Goal: Task Accomplishment & Management: Manage account settings

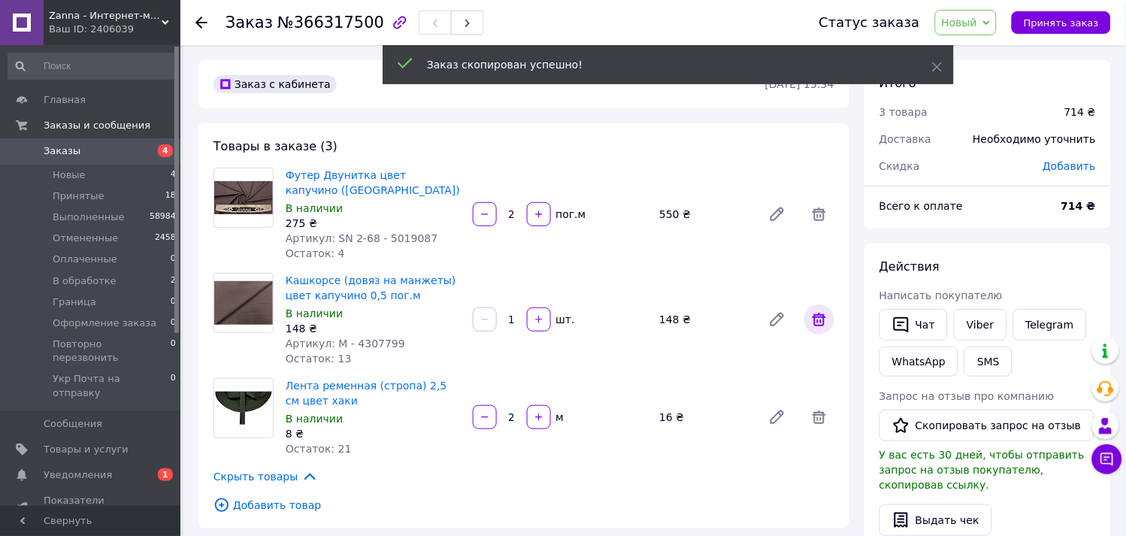
click at [820, 332] on span at bounding box center [819, 319] width 30 height 30
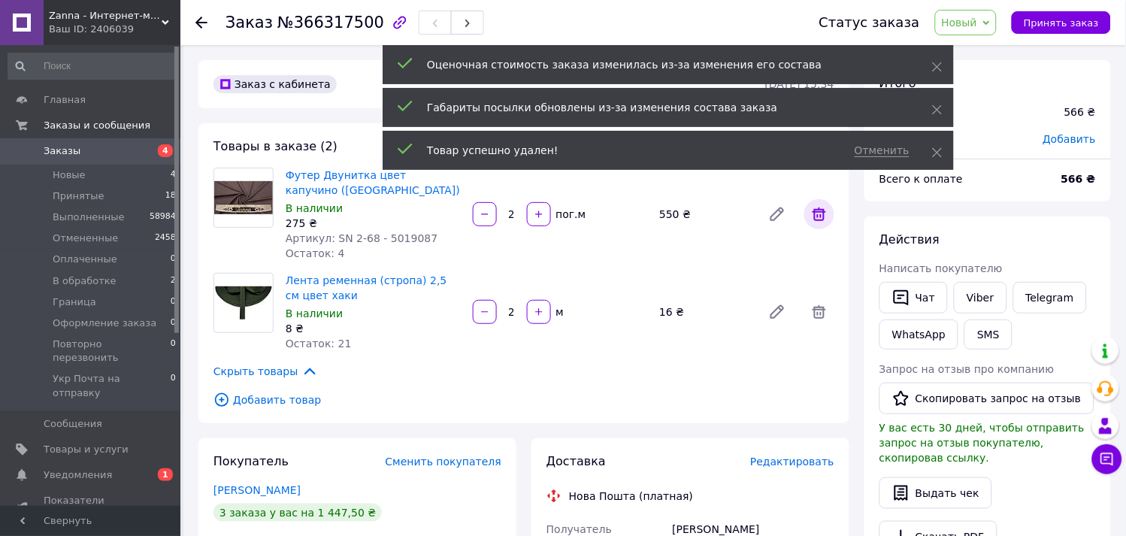
click at [821, 214] on icon at bounding box center [819, 214] width 14 height 14
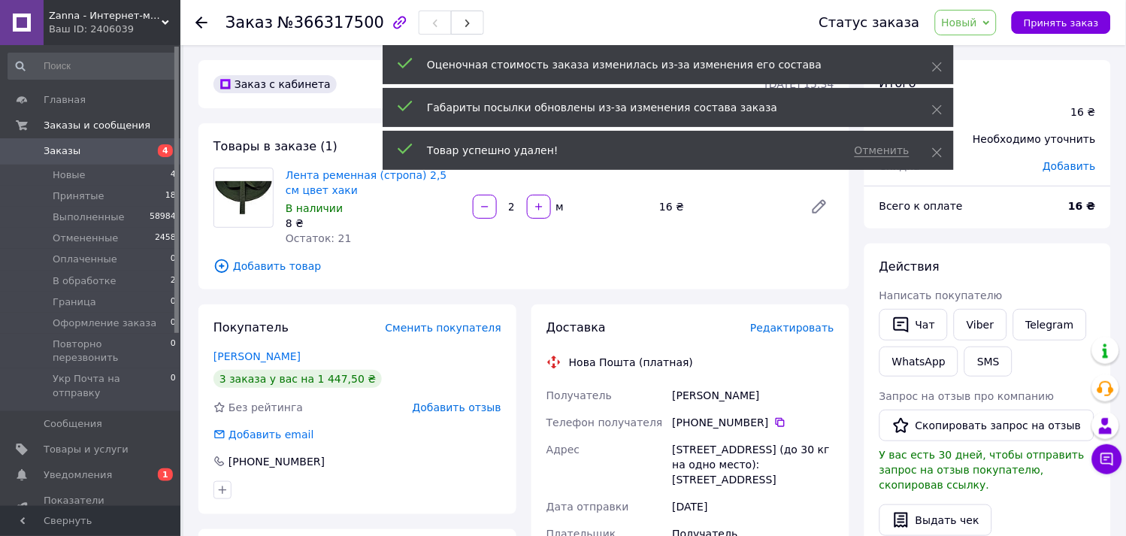
click at [283, 266] on span "Добавить товар" at bounding box center [523, 266] width 621 height 17
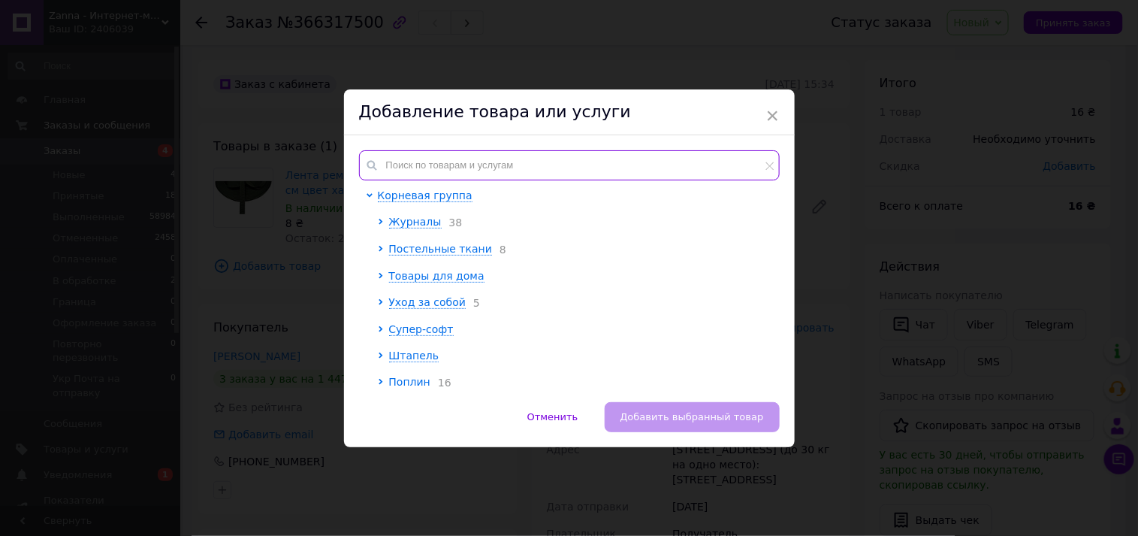
click at [434, 171] on input "text" at bounding box center [569, 165] width 421 height 30
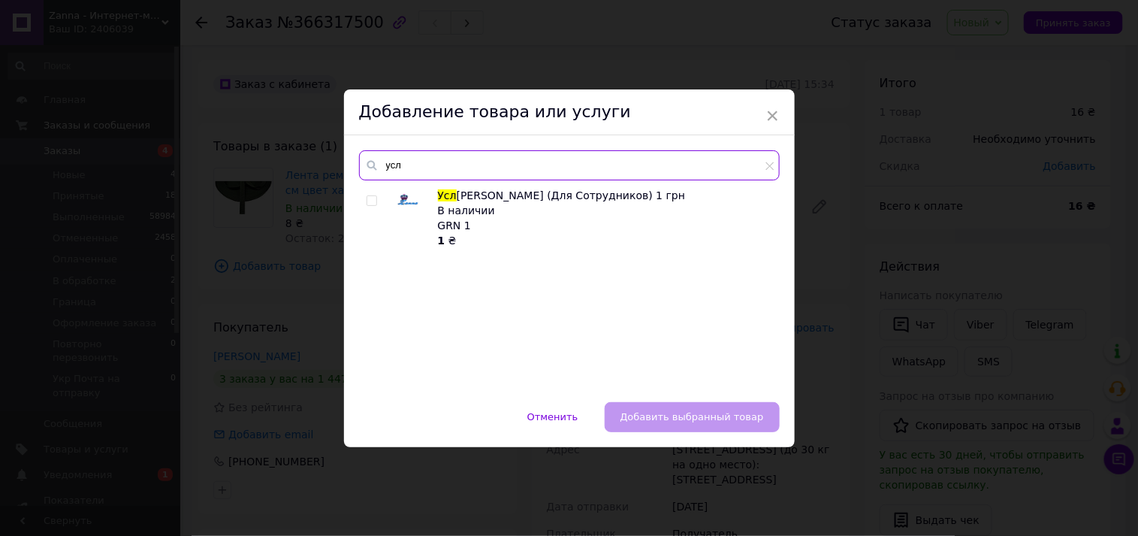
type input "усл"
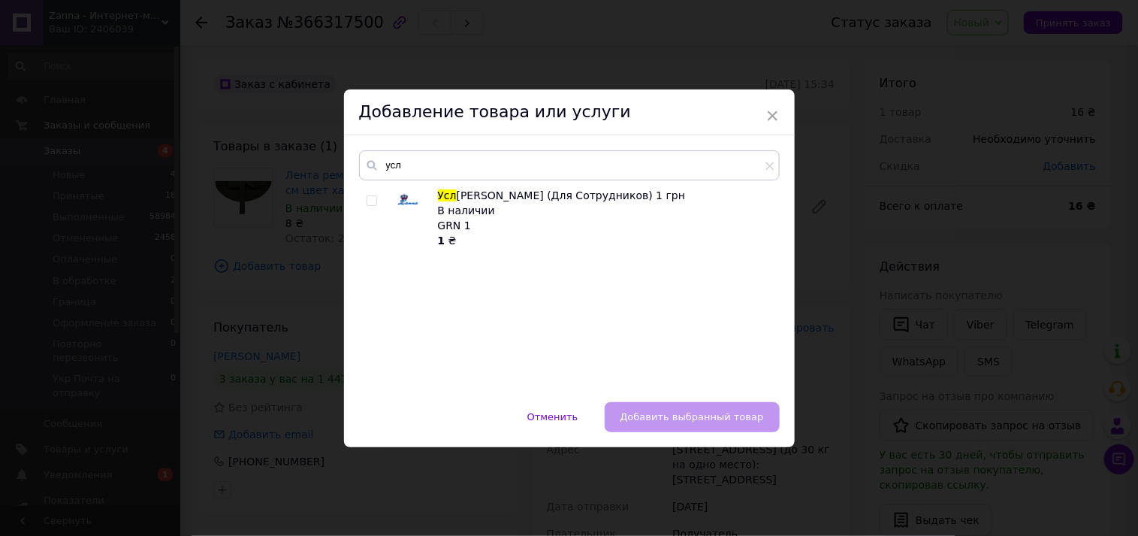
click at [374, 204] on span at bounding box center [372, 200] width 11 height 11
click at [374, 204] on input "checkbox" at bounding box center [372, 201] width 10 height 10
checkbox input "true"
click at [708, 409] on button "Добавить выбранный товар" at bounding box center [692, 417] width 175 height 30
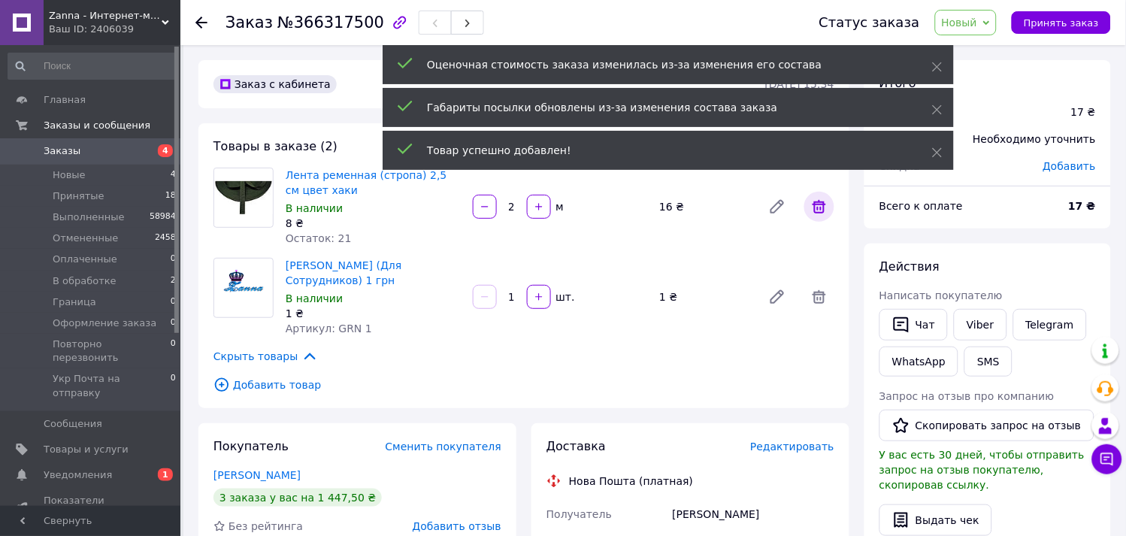
click at [821, 212] on icon at bounding box center [819, 207] width 14 height 14
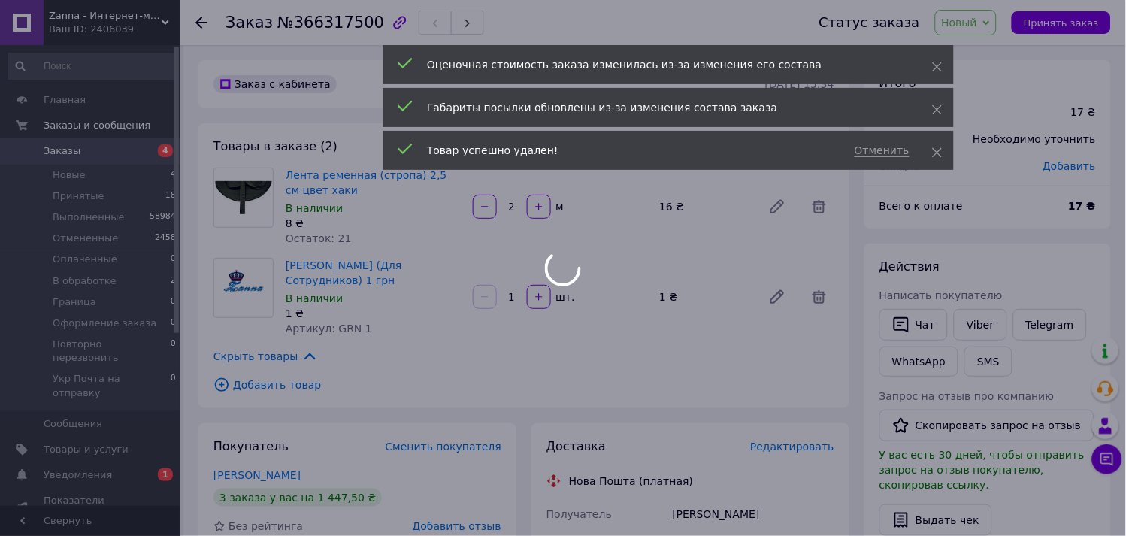
type input "1"
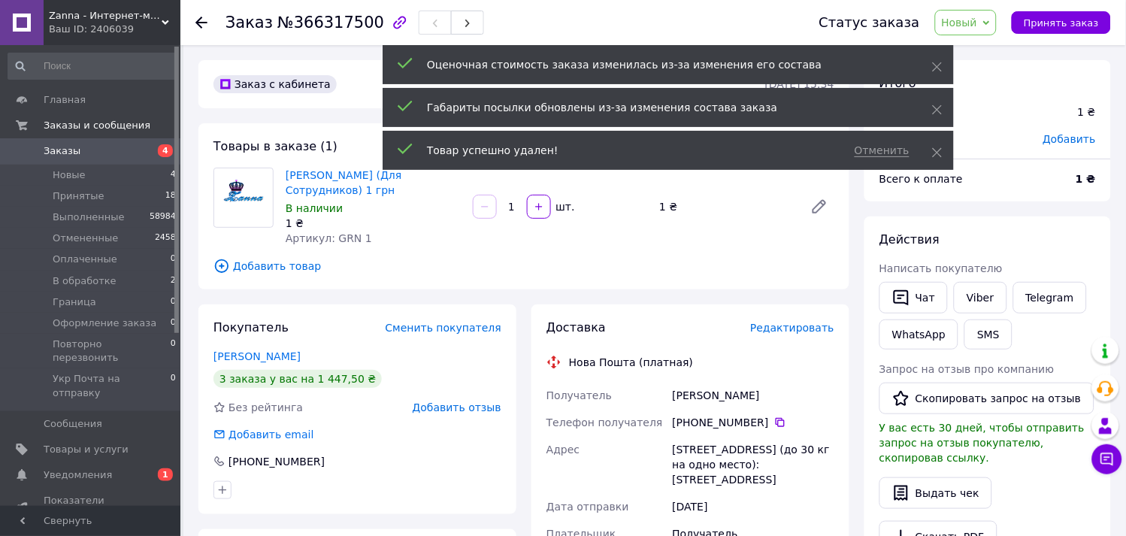
click at [977, 27] on span "Новый" at bounding box center [959, 23] width 36 height 12
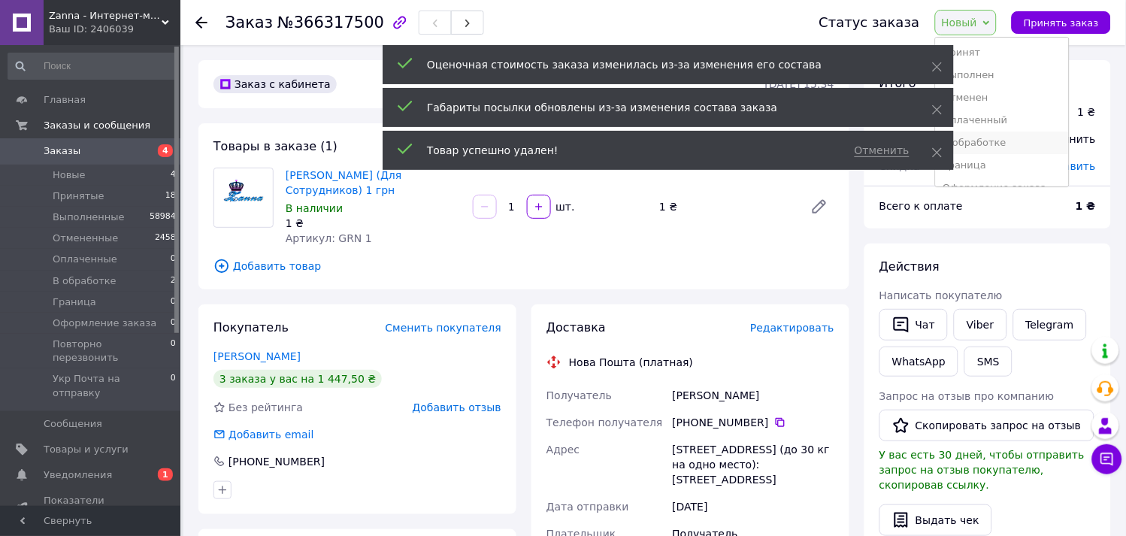
click at [998, 145] on li "В обработке" at bounding box center [1001, 142] width 133 height 23
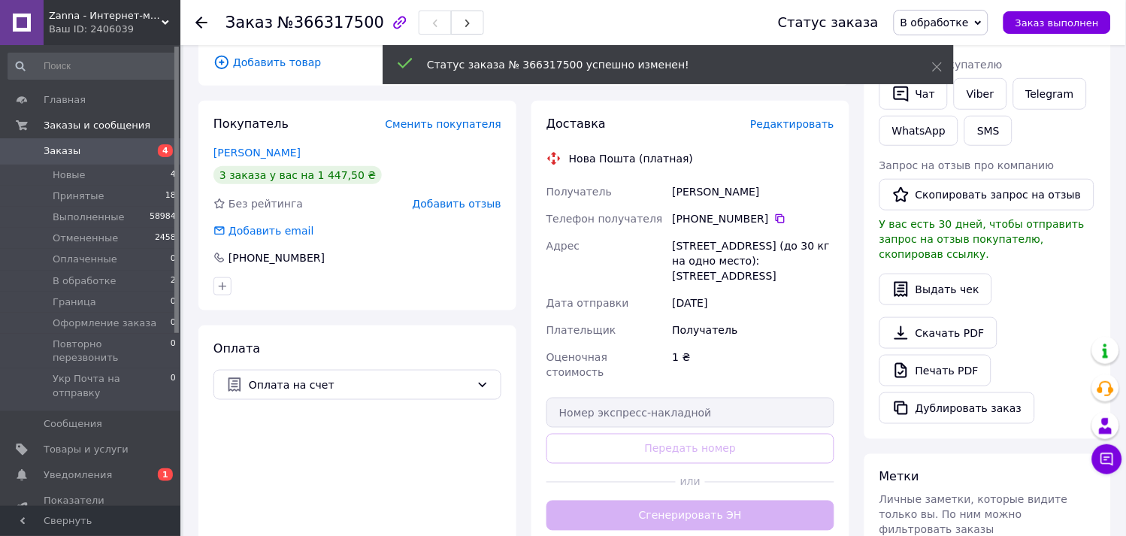
scroll to position [417, 0]
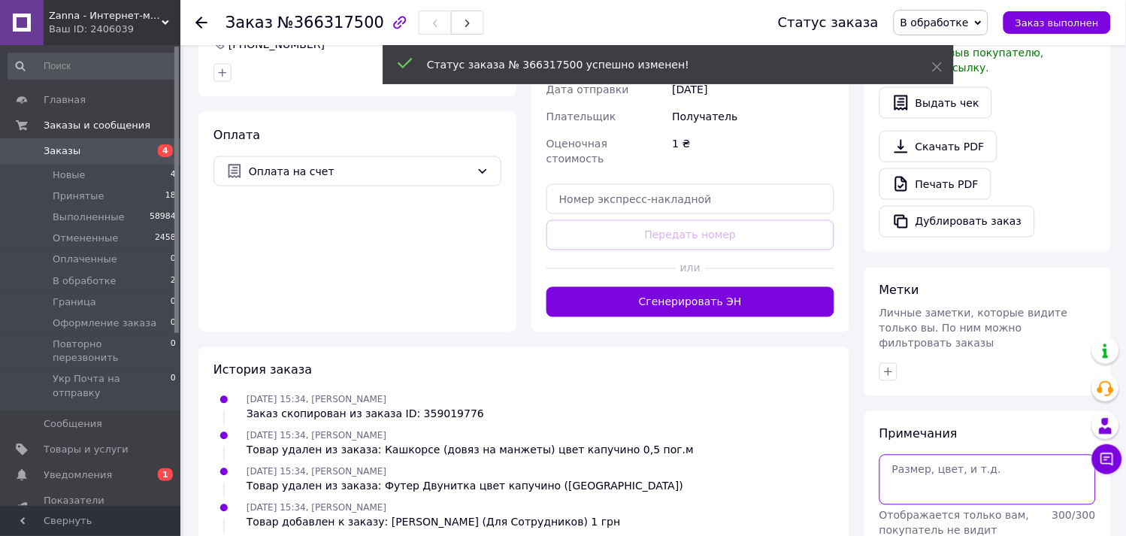
click at [990, 472] on textarea at bounding box center [987, 480] width 216 height 50
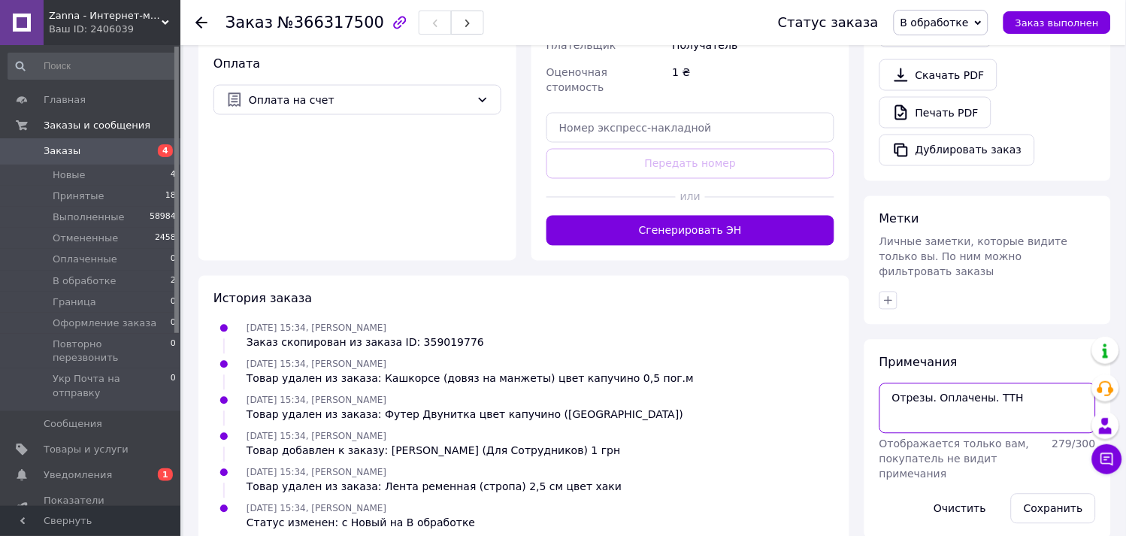
scroll to position [497, 0]
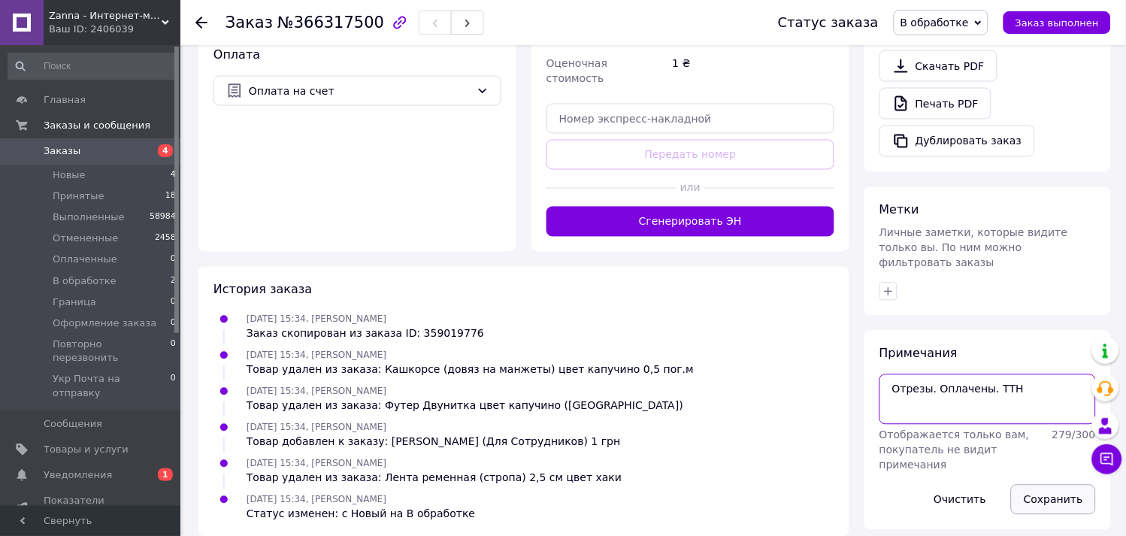
type textarea "Отрезы. Оплачены. ТТН"
click at [1039, 485] on button "Сохранить" at bounding box center [1053, 500] width 85 height 30
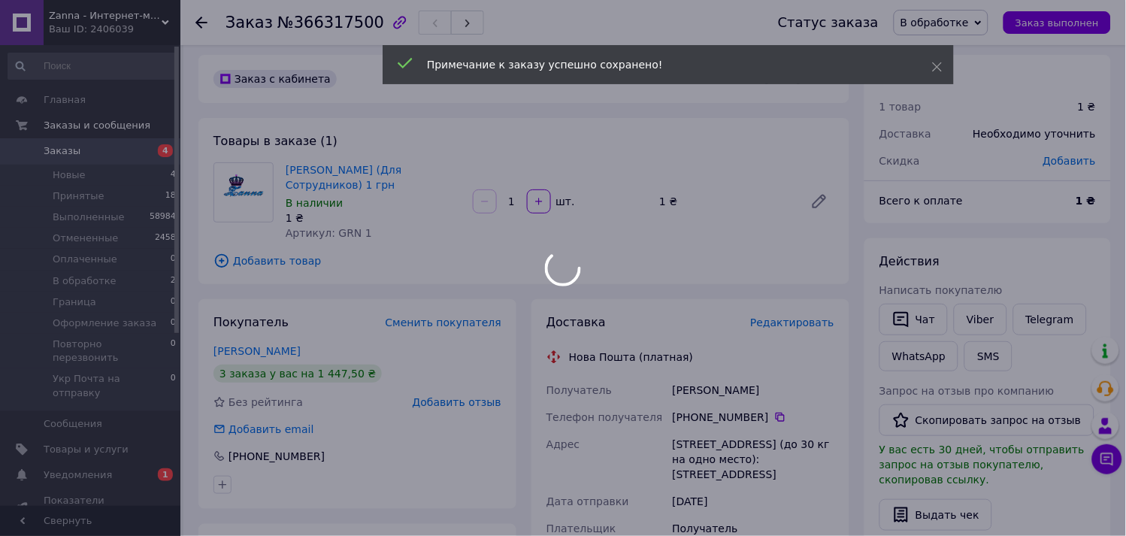
scroll to position [0, 0]
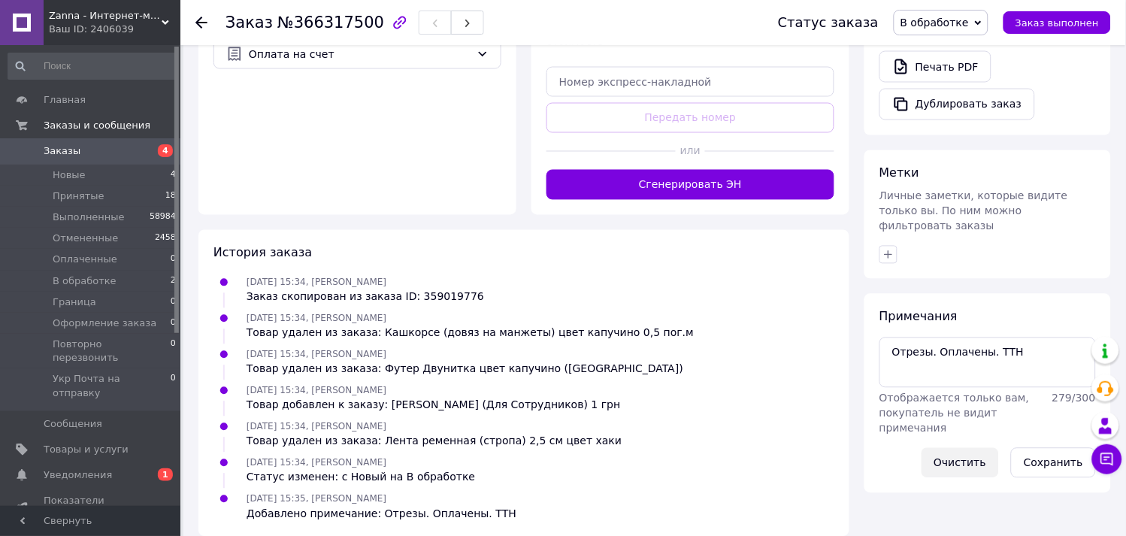
drag, startPoint x: 1044, startPoint y: 425, endPoint x: 1000, endPoint y: 445, distance: 48.8
click at [1043, 448] on button "Сохранить" at bounding box center [1053, 463] width 85 height 30
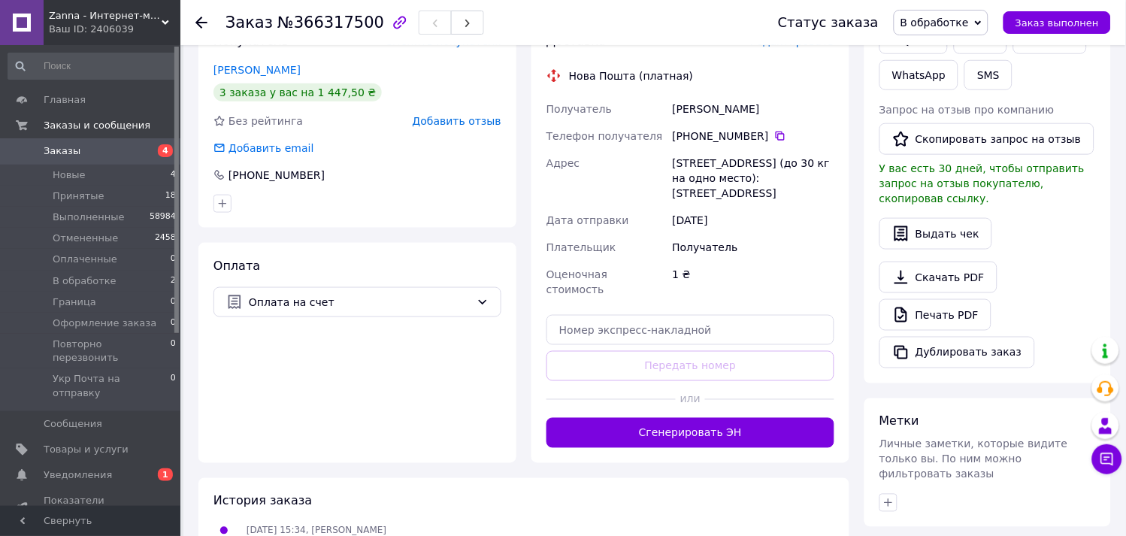
scroll to position [116, 0]
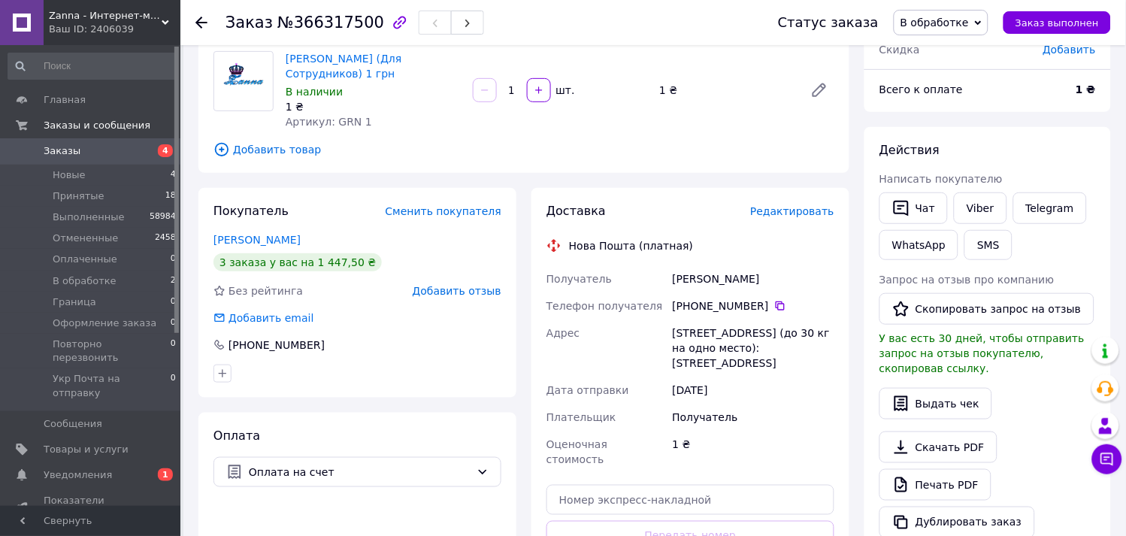
click at [78, 153] on span "Заказы" at bounding box center [91, 151] width 95 height 14
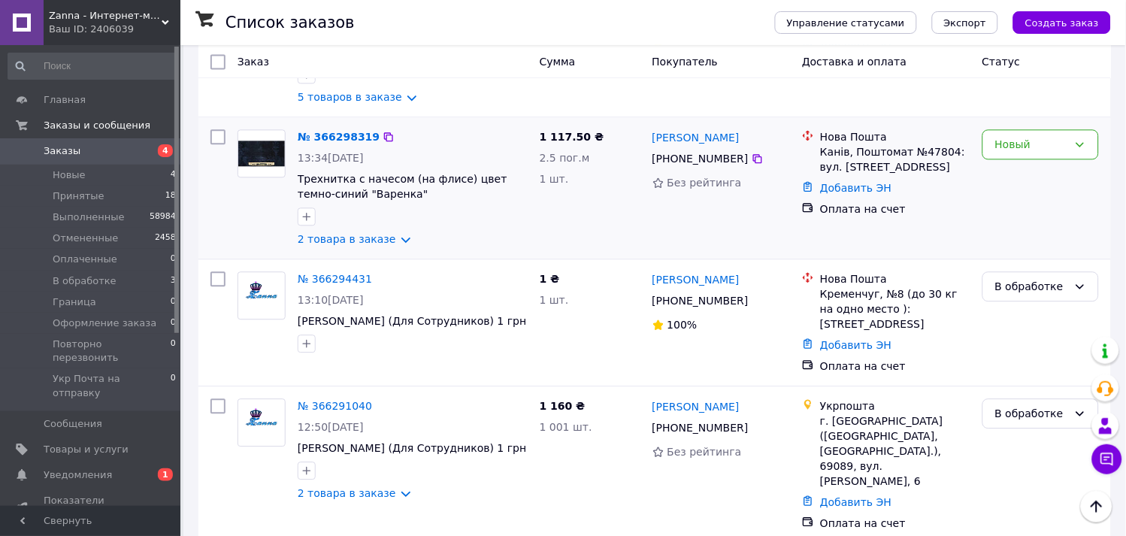
scroll to position [667, 0]
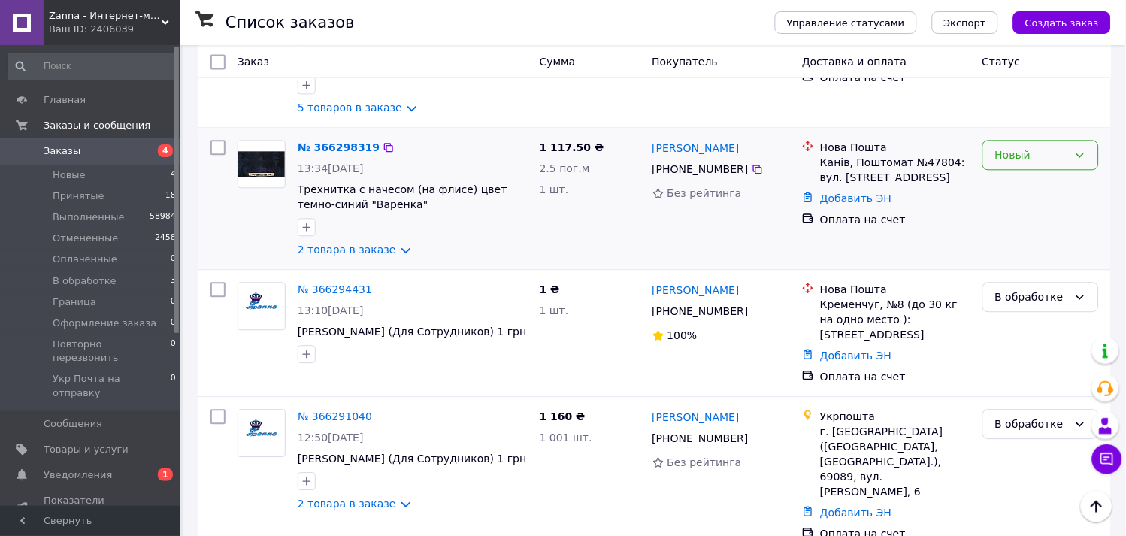
click at [1018, 163] on div "Новый" at bounding box center [1031, 155] width 73 height 17
drag, startPoint x: 1005, startPoint y: 186, endPoint x: 1008, endPoint y: 203, distance: 17.5
click at [1005, 186] on li "Принят" at bounding box center [1041, 189] width 115 height 27
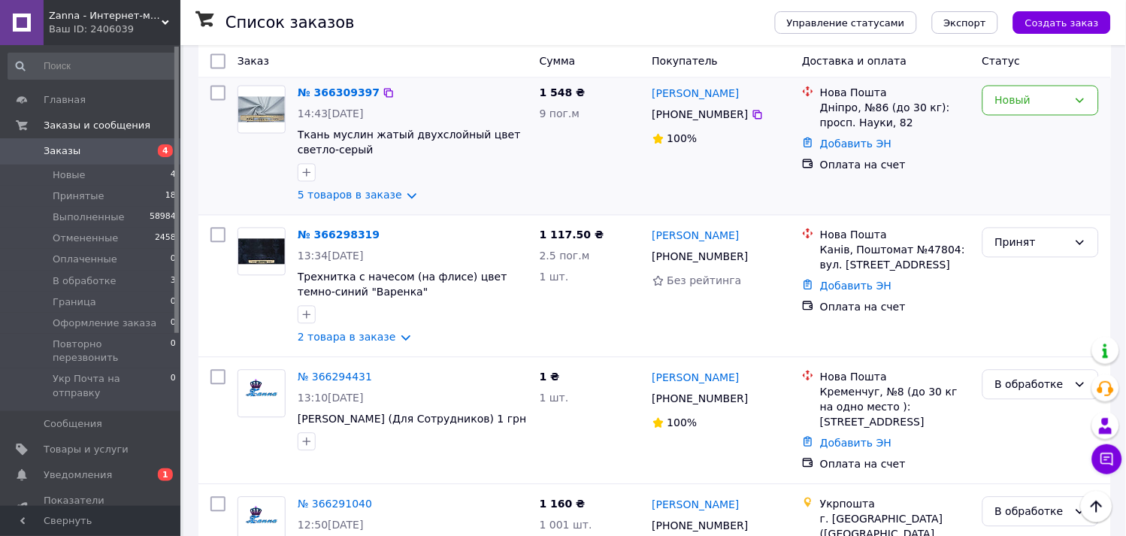
scroll to position [417, 0]
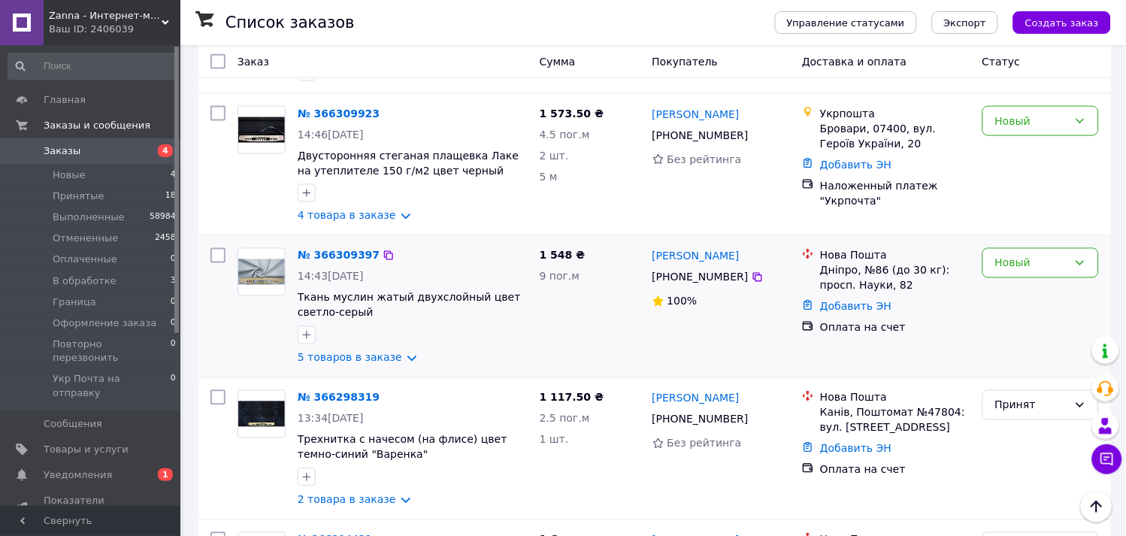
drag, startPoint x: 1011, startPoint y: 258, endPoint x: 1008, endPoint y: 280, distance: 22.9
click at [1011, 258] on div "Новый" at bounding box center [1031, 263] width 73 height 17
click at [1007, 292] on li "Принят" at bounding box center [1041, 296] width 115 height 27
click at [1018, 122] on div "Новый" at bounding box center [1031, 121] width 73 height 17
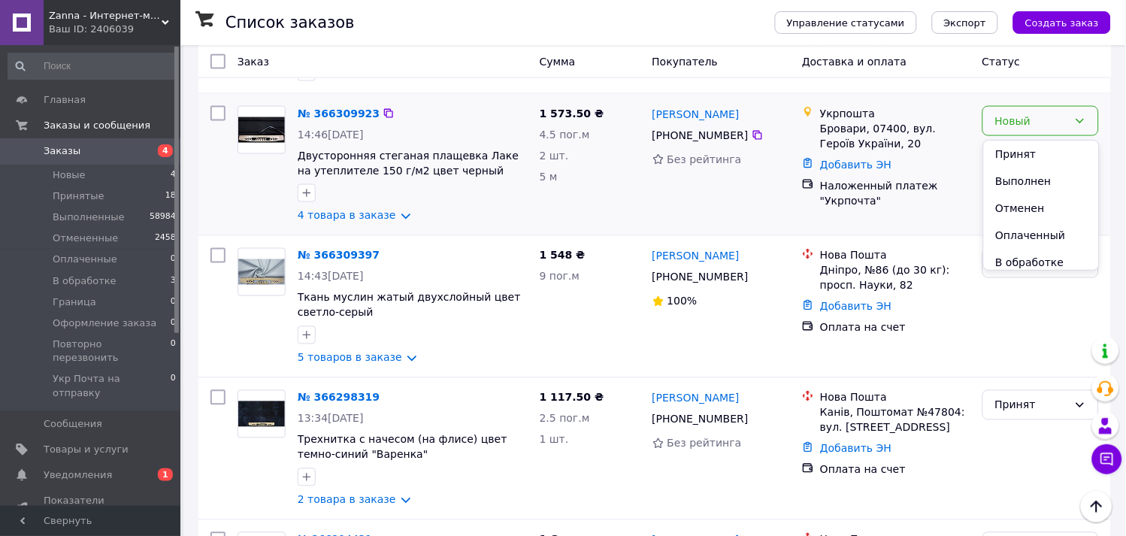
click at [1017, 150] on li "Принят" at bounding box center [1041, 154] width 115 height 27
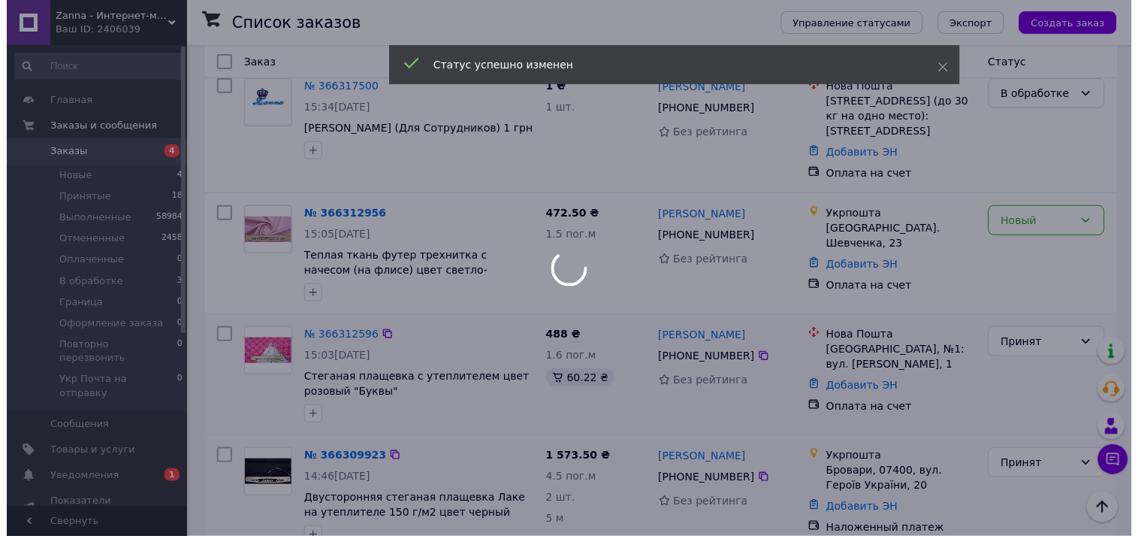
scroll to position [0, 0]
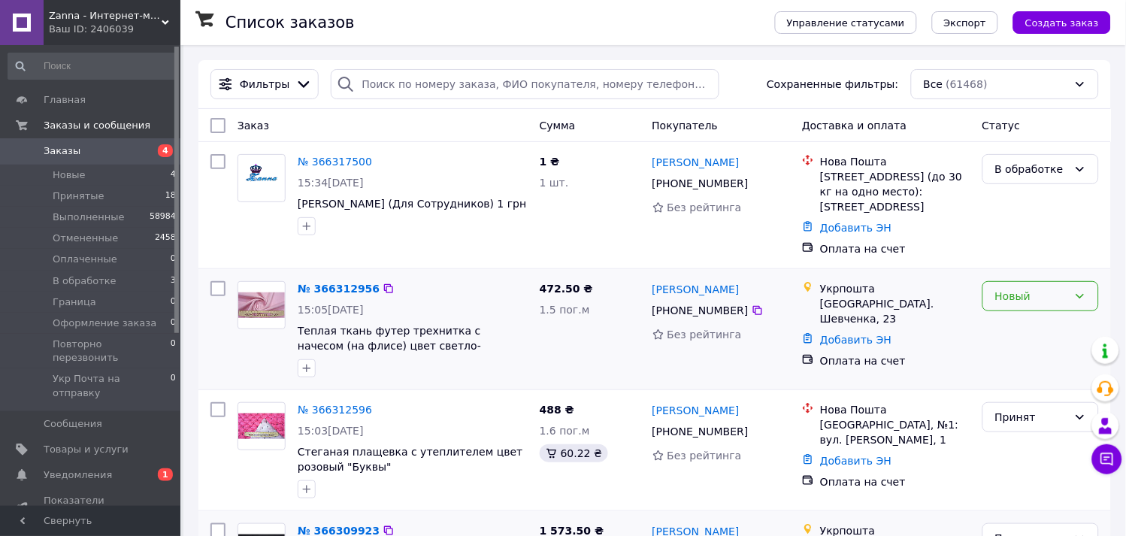
click at [1023, 302] on div "Новый" at bounding box center [1031, 296] width 73 height 17
click at [1014, 332] on li "Принят" at bounding box center [1041, 329] width 115 height 27
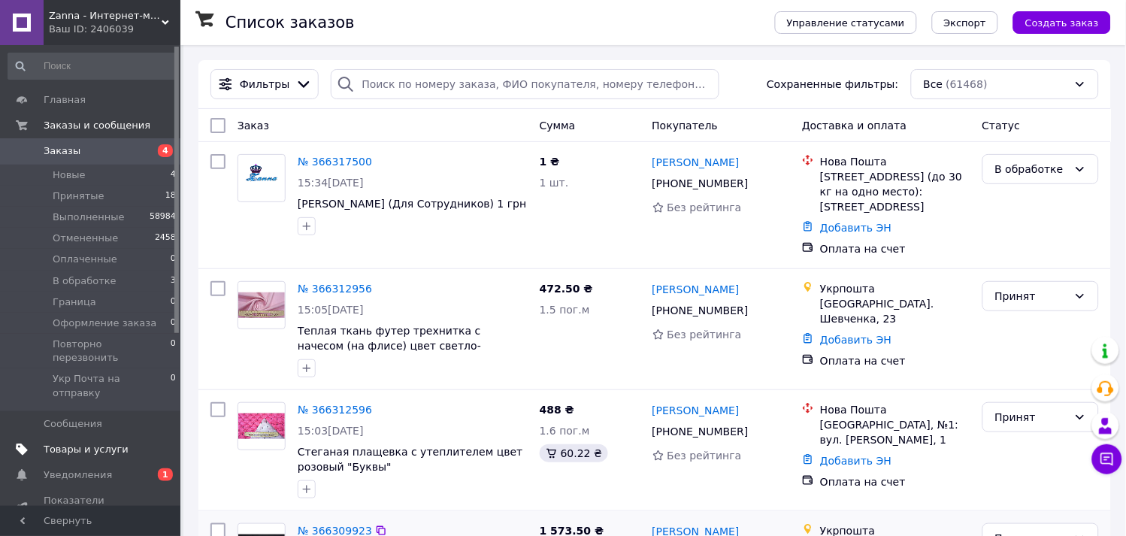
click at [101, 437] on link "Товары и услуги" at bounding box center [92, 450] width 185 height 26
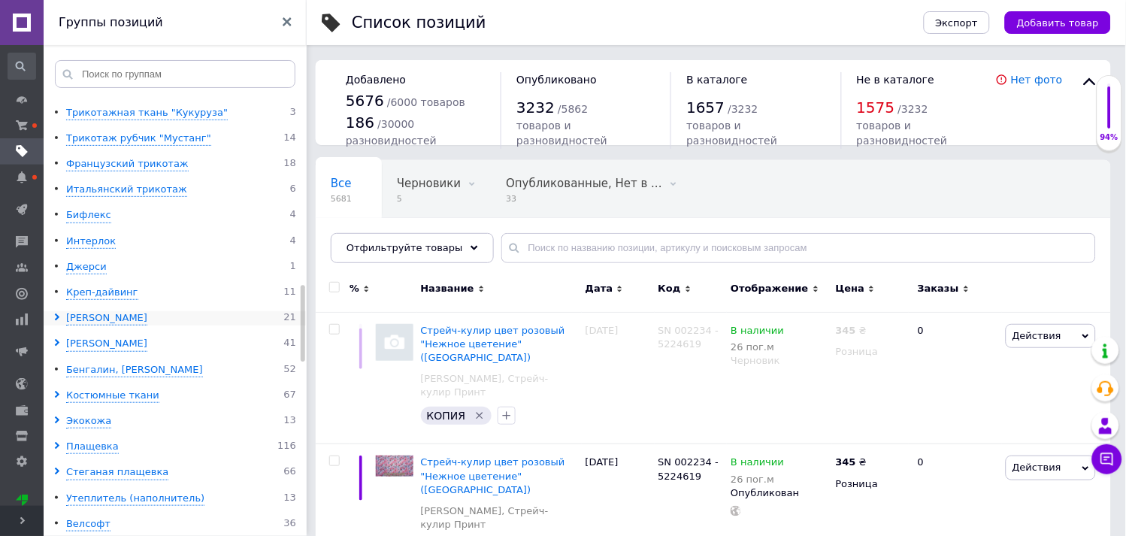
scroll to position [1085, 0]
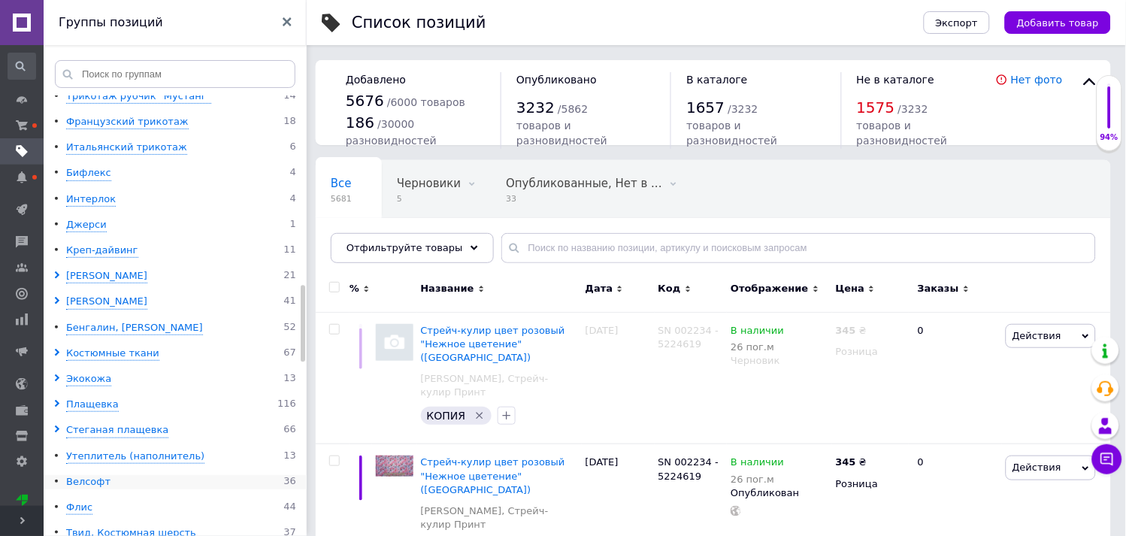
click at [92, 486] on div "Велсофт" at bounding box center [88, 482] width 44 height 14
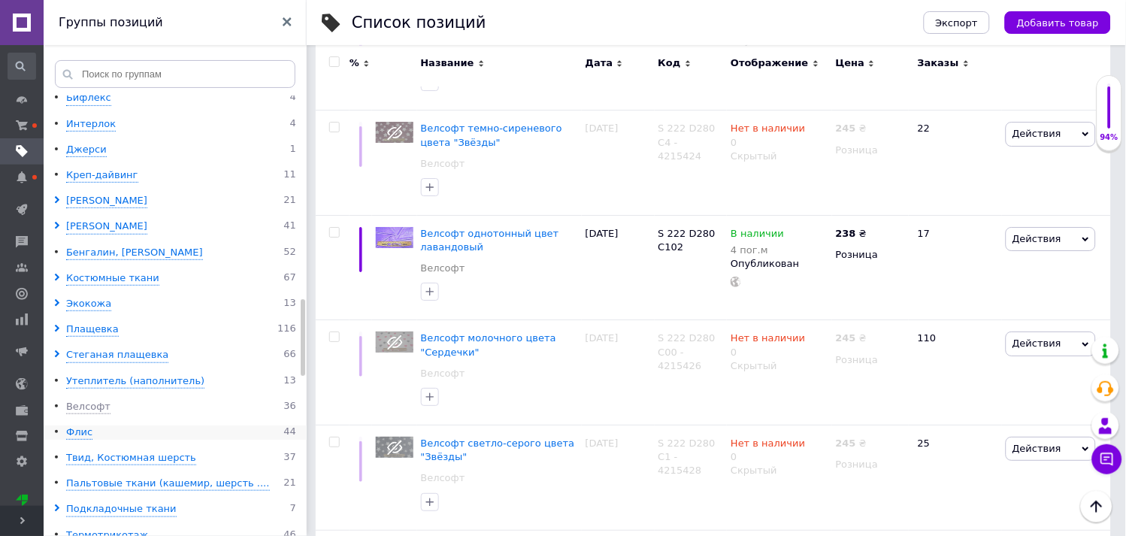
scroll to position [1168, 0]
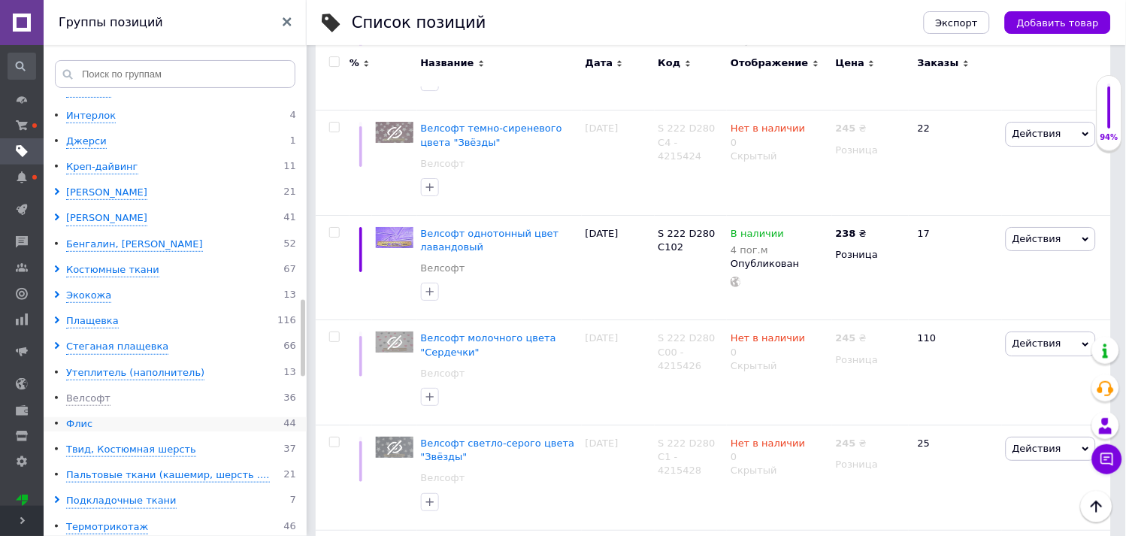
click at [81, 429] on div "Флис" at bounding box center [79, 424] width 26 height 14
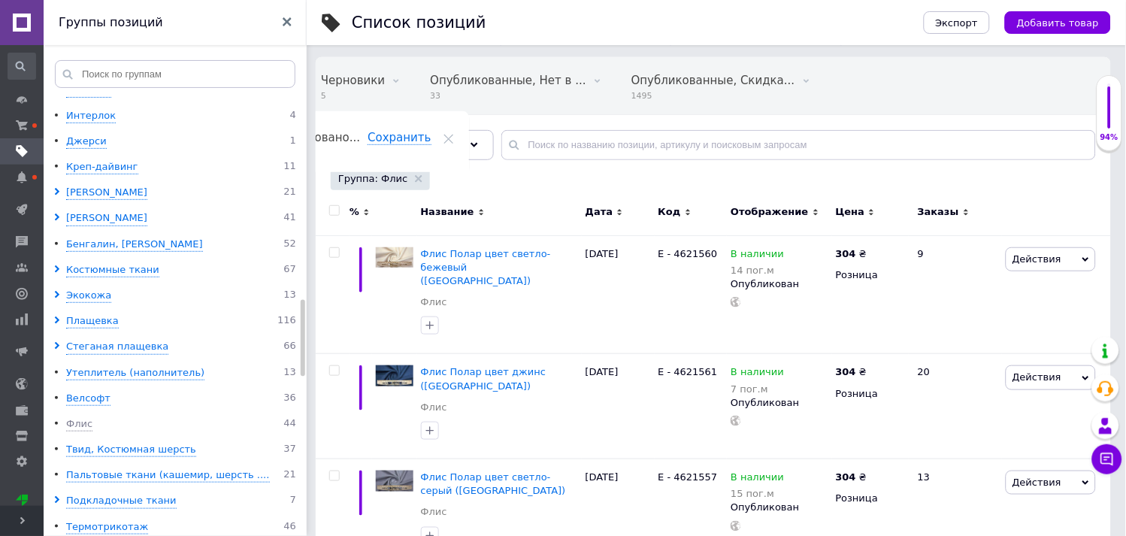
scroll to position [167, 0]
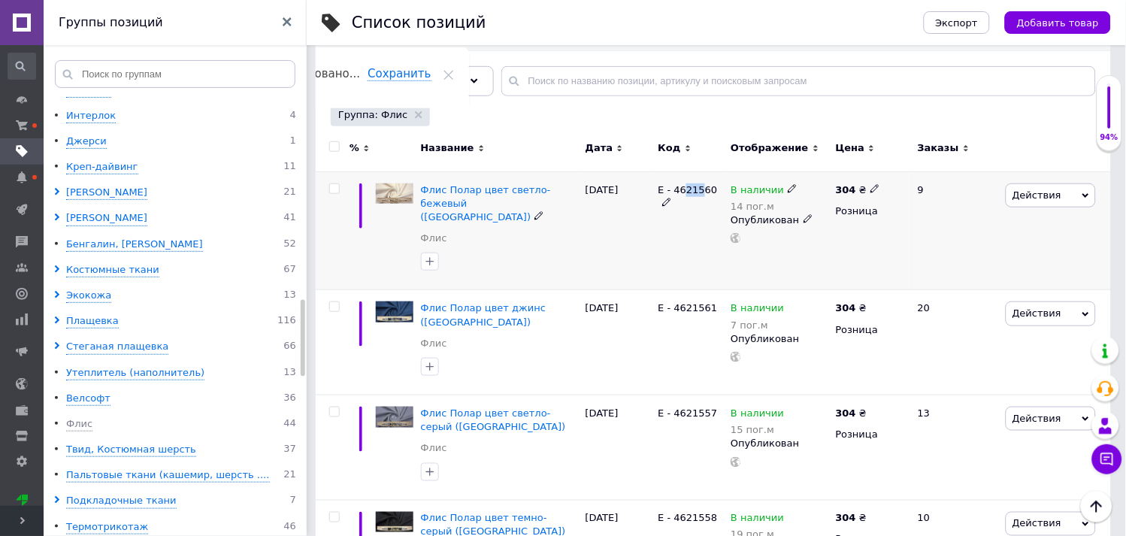
drag, startPoint x: 684, startPoint y: 192, endPoint x: 693, endPoint y: 212, distance: 21.5
click at [696, 198] on div "E - 4621560" at bounding box center [690, 230] width 73 height 119
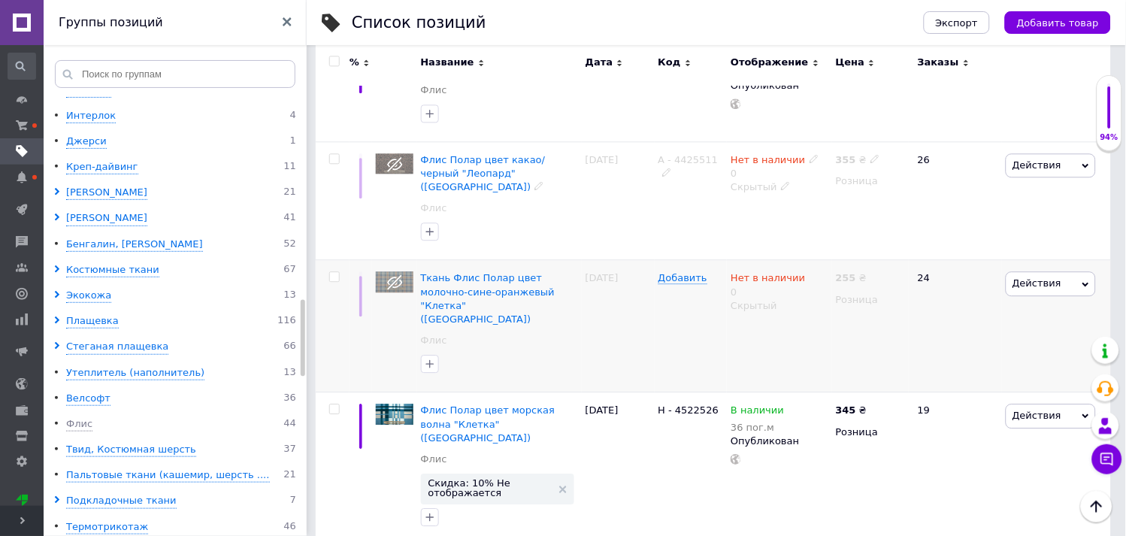
scroll to position [751, 0]
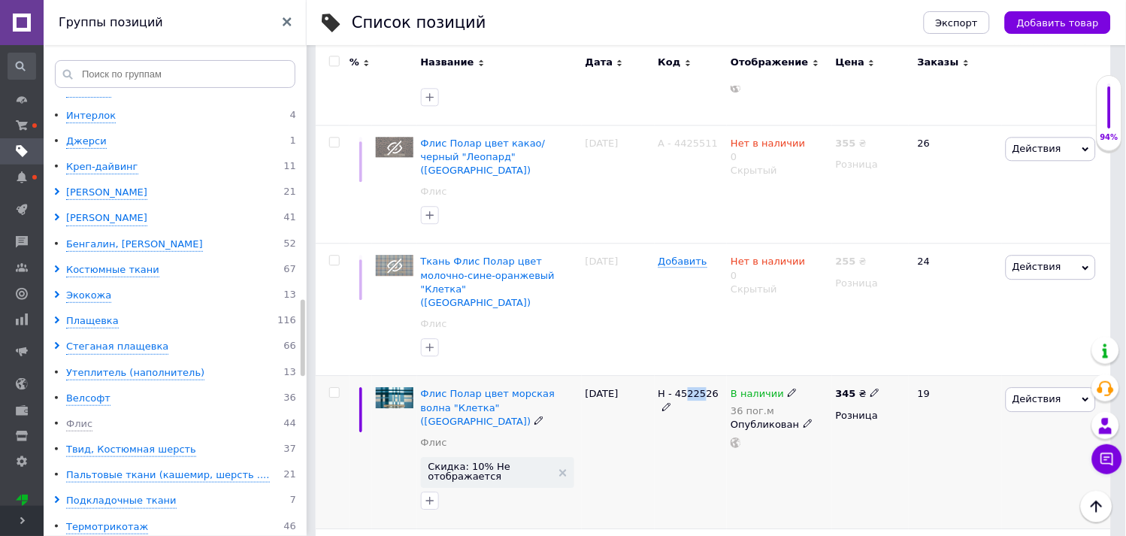
drag, startPoint x: 685, startPoint y: 328, endPoint x: 699, endPoint y: 332, distance: 15.0
click at [699, 388] on span "H - 4522526" at bounding box center [688, 393] width 61 height 11
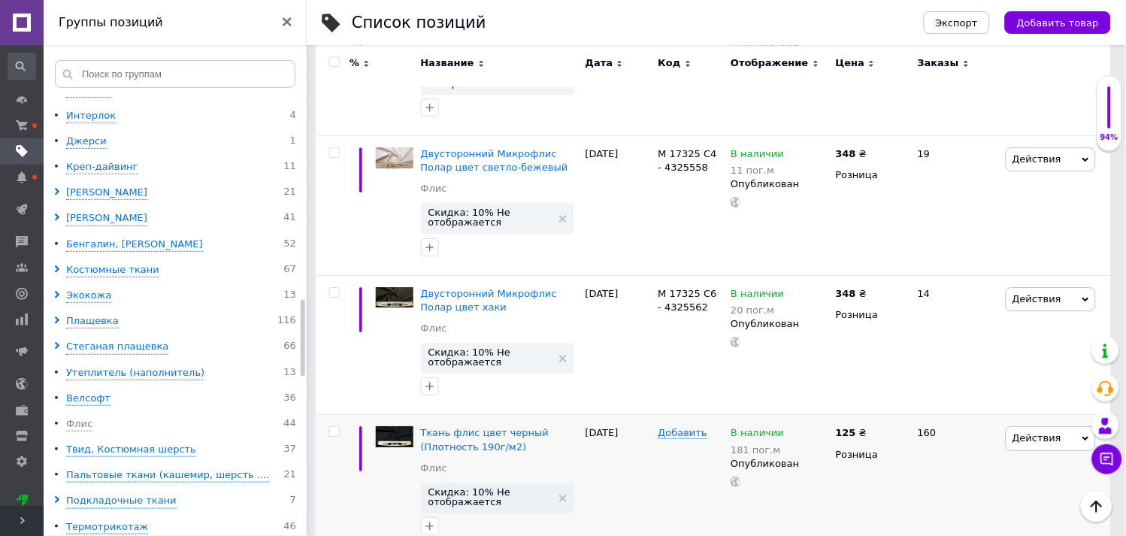
scroll to position [2170, 0]
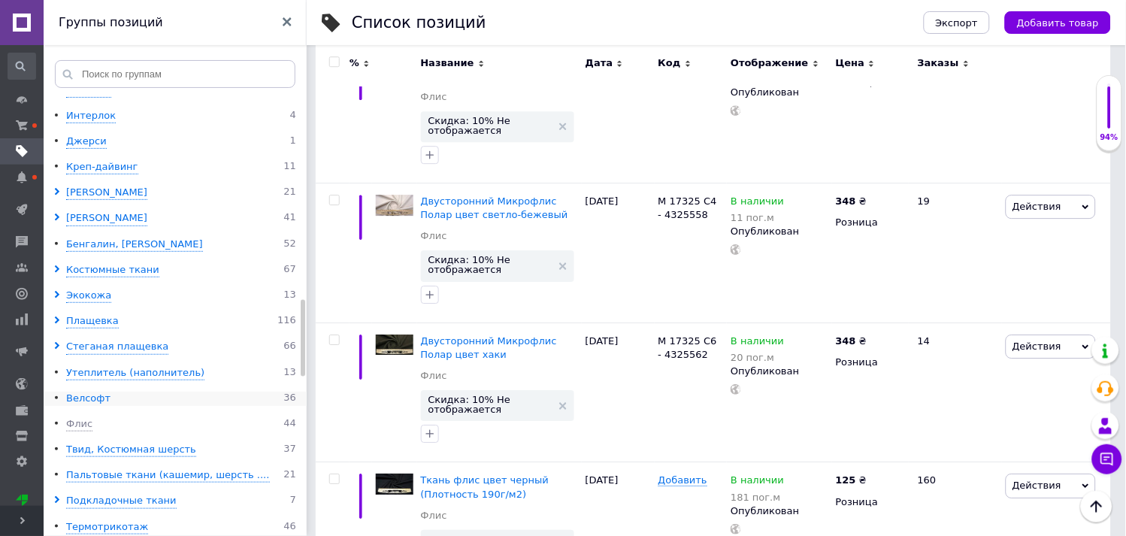
click at [87, 403] on div "Велсофт" at bounding box center [88, 398] width 44 height 14
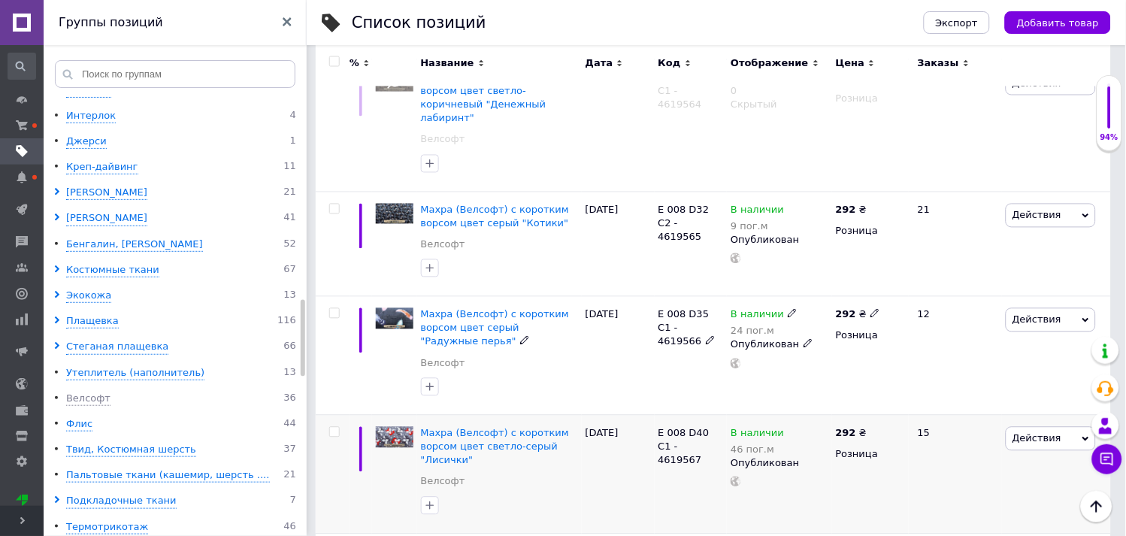
scroll to position [584, 0]
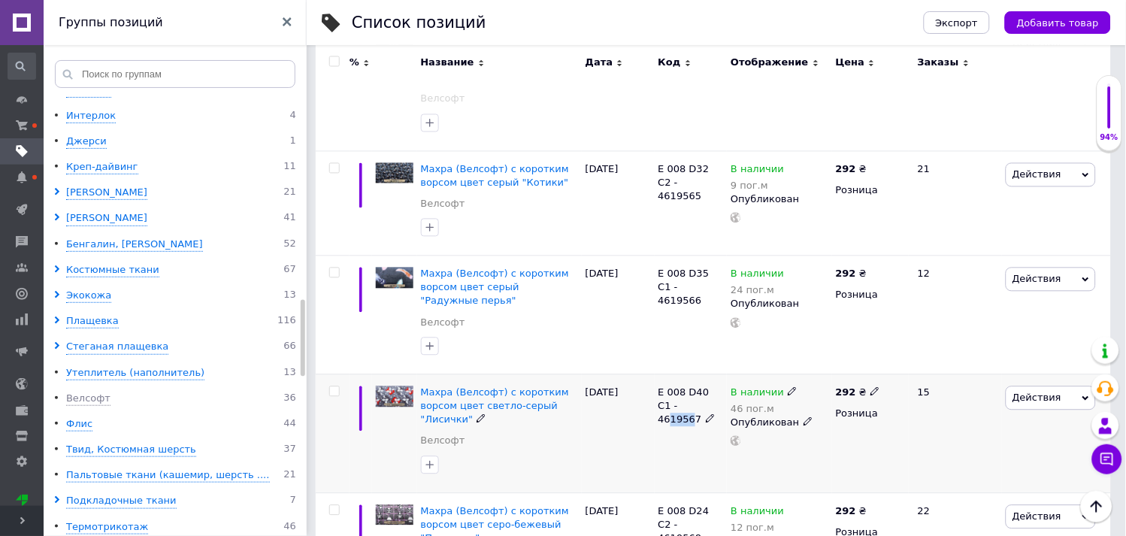
drag, startPoint x: 666, startPoint y: 394, endPoint x: 687, endPoint y: 400, distance: 21.7
click at [687, 400] on div "E 008 D40 C1 - 4619567" at bounding box center [690, 406] width 65 height 41
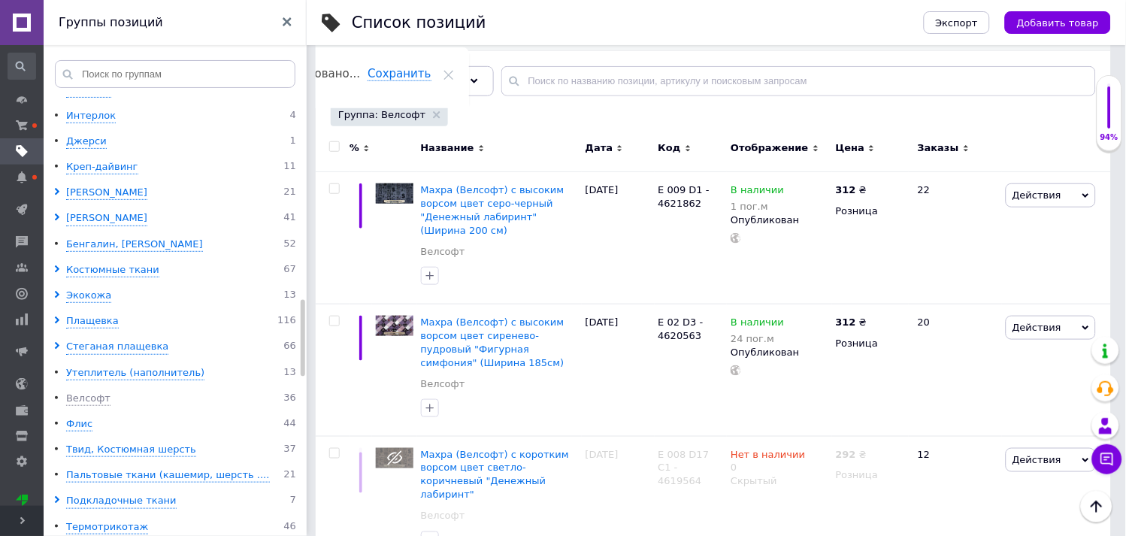
scroll to position [667, 0]
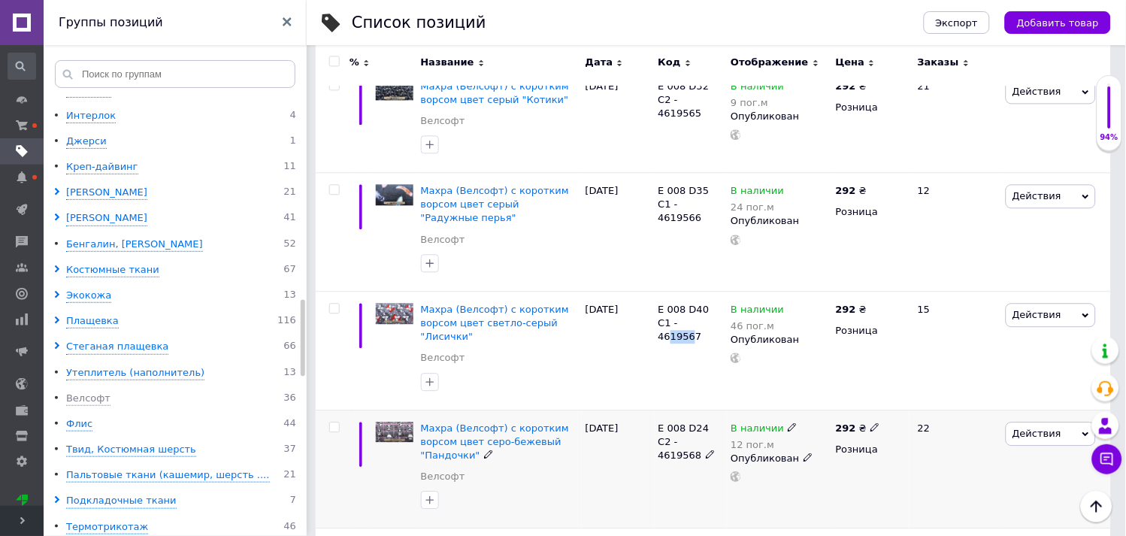
drag, startPoint x: 486, startPoint y: 429, endPoint x: 484, endPoint y: 439, distance: 10.0
